Goal: Task Accomplishment & Management: Manage account settings

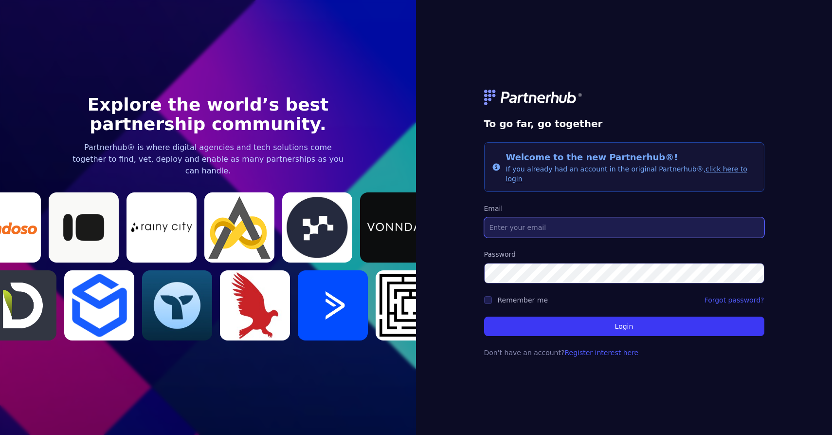
type input "[PERSON_NAME][EMAIL_ADDRESS][PERSON_NAME][DOMAIN_NAME]"
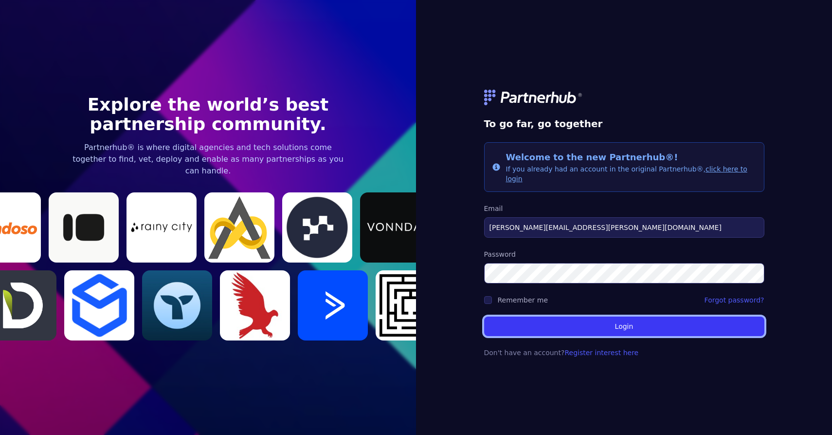
click at [557, 316] on button "Login" at bounding box center [624, 325] width 280 height 19
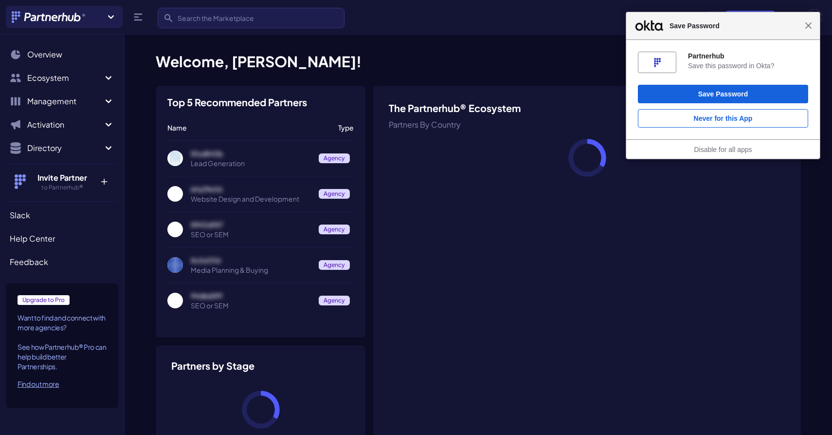
click at [806, 29] on span "Close" at bounding box center [808, 25] width 7 height 7
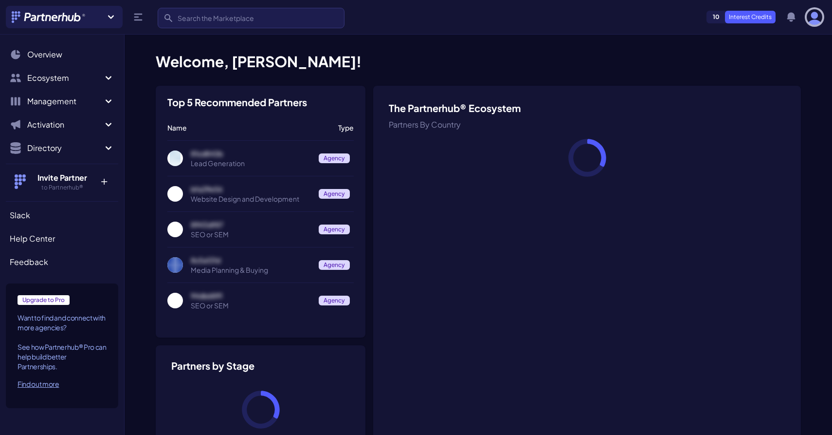
click at [815, 22] on img "button" at bounding box center [815, 17] width 16 height 16
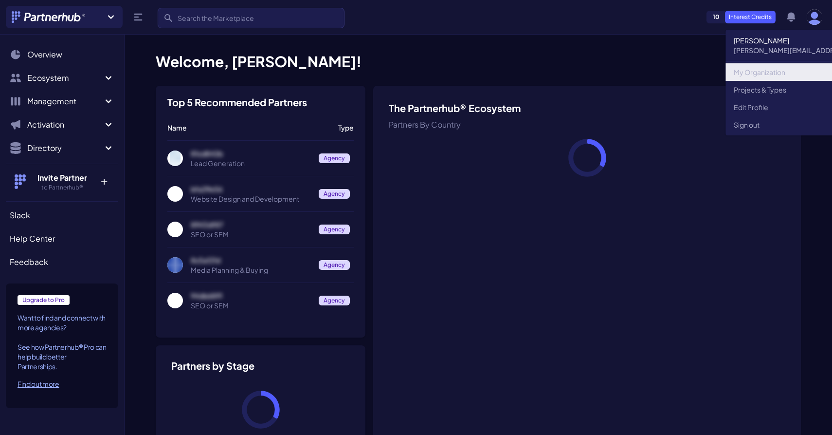
click at [774, 73] on link "My Organization" at bounding box center [847, 72] width 243 height 18
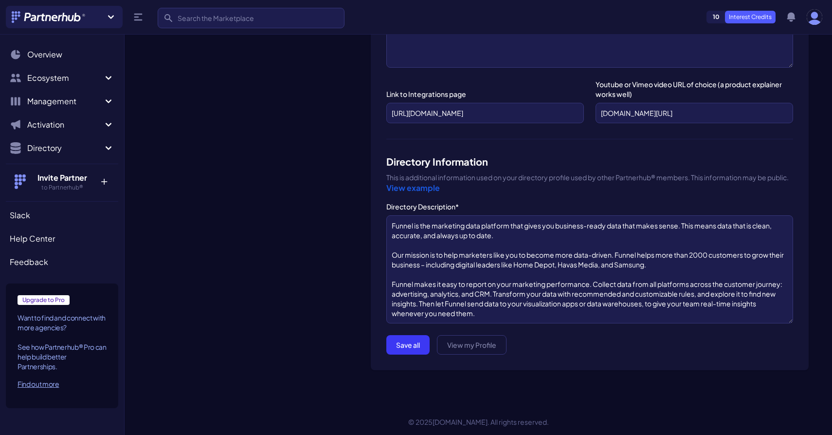
scroll to position [1289, 0]
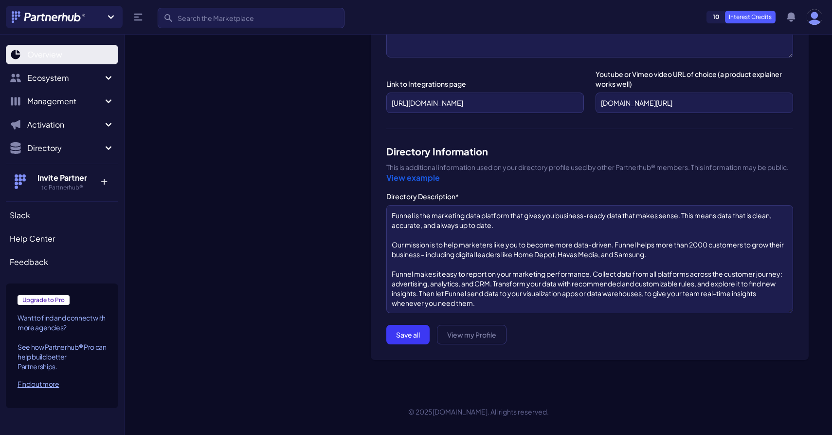
click at [49, 52] on span "Overview" at bounding box center [44, 55] width 35 height 12
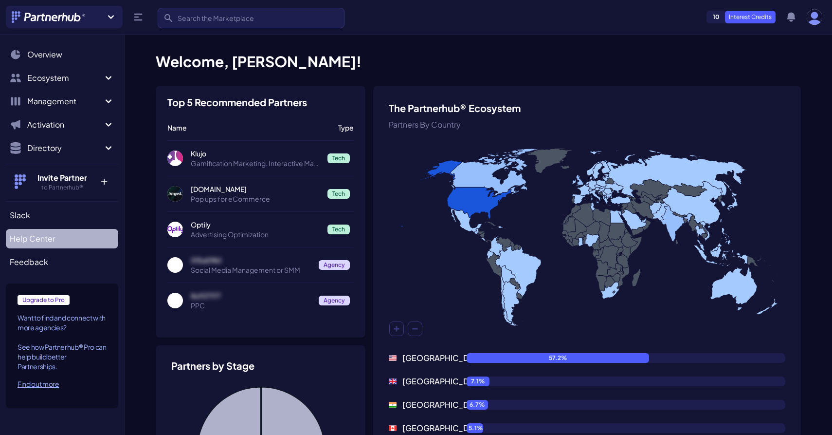
click at [66, 238] on link "Help Center" at bounding box center [62, 238] width 112 height 19
click at [814, 15] on img "button" at bounding box center [815, 17] width 16 height 16
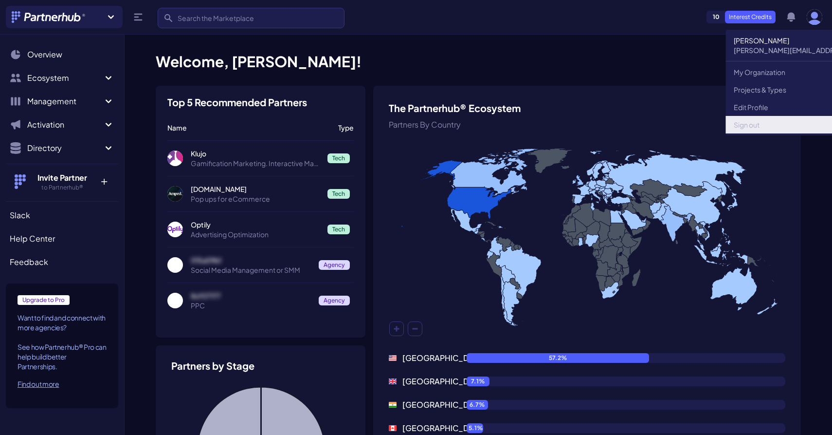
click at [743, 119] on link "Sign out" at bounding box center [847, 125] width 243 height 18
